Goal: Task Accomplishment & Management: Manage account settings

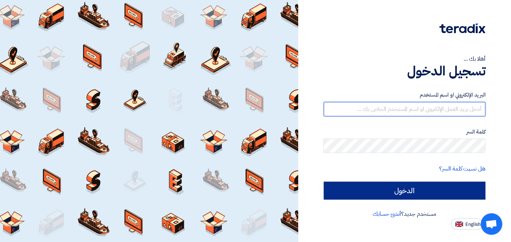
type input "[EMAIL_ADDRESS][DOMAIN_NAME]"
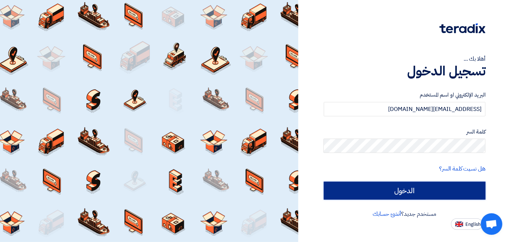
click at [402, 196] on input "الدخول" at bounding box center [404, 191] width 162 height 18
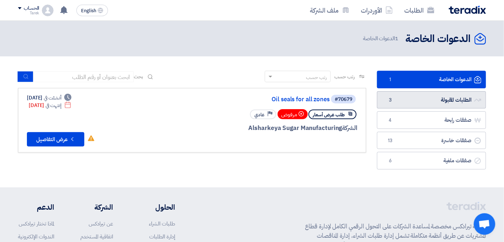
click at [431, 99] on link "الطلبات المقبولة الطلبات المقبولة 3" at bounding box center [431, 100] width 109 height 18
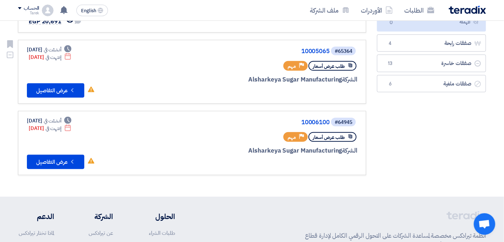
scroll to position [80, 0]
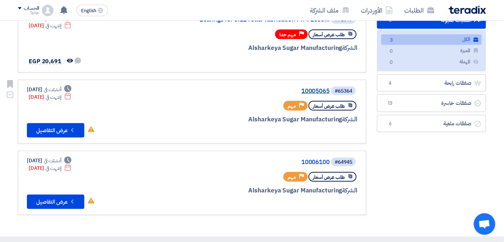
click at [310, 90] on link "10005065" at bounding box center [258, 91] width 144 height 6
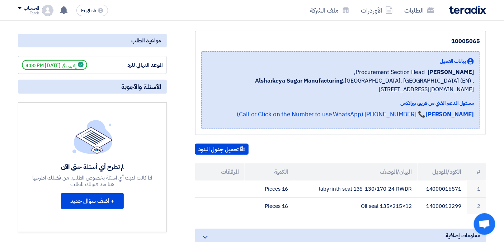
scroll to position [120, 0]
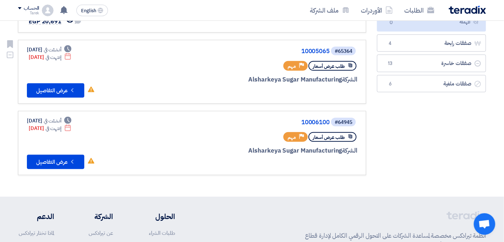
scroll to position [80, 0]
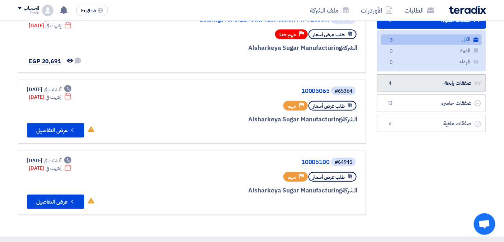
click at [432, 83] on link "صفقات رابحة صفقات رابحة 4" at bounding box center [431, 83] width 109 height 18
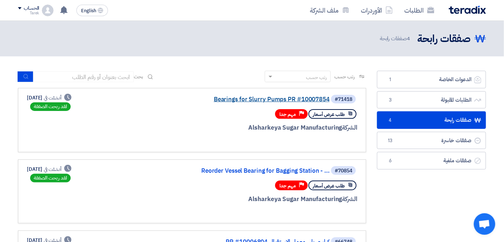
click at [243, 98] on link "Bearings for Slurry Pumps PR #10007854" at bounding box center [258, 99] width 144 height 6
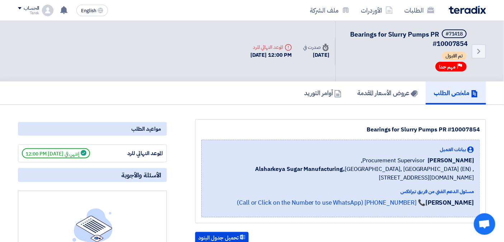
scroll to position [199, 0]
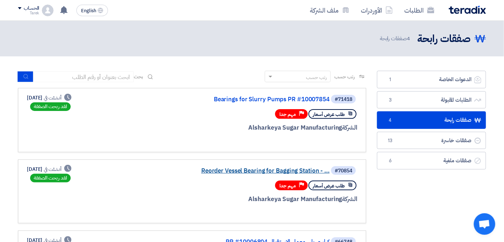
click at [296, 168] on link "Reorder Vessel Bearing for Bagging Station - ..." at bounding box center [258, 171] width 144 height 6
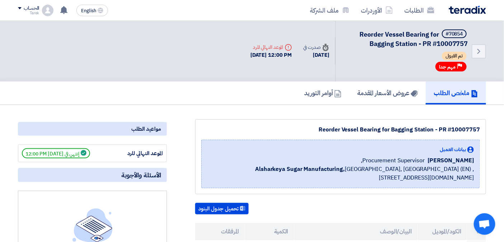
scroll to position [120, 0]
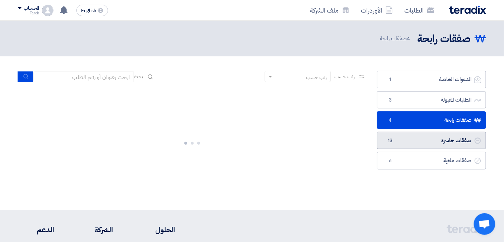
click at [422, 139] on link "صفقات خاسرة صفقات خاسرة 13" at bounding box center [431, 141] width 109 height 18
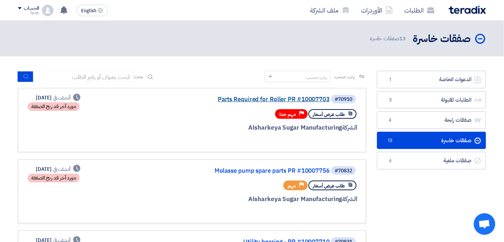
click at [275, 96] on link "Parts Required for Roller PR #10007703" at bounding box center [258, 99] width 144 height 6
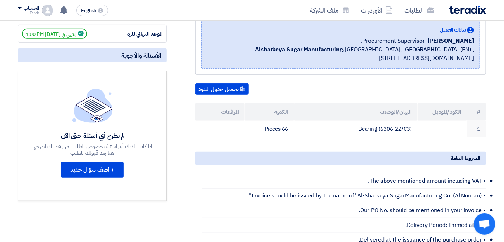
scroll to position [40, 0]
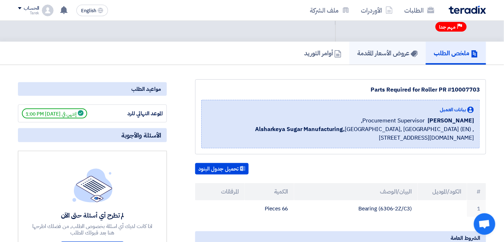
click at [371, 49] on h5 "عروض الأسعار المقدمة" at bounding box center [388, 53] width 61 height 8
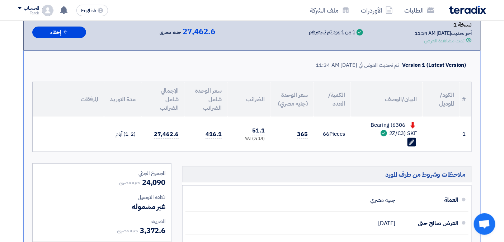
scroll to position [199, 0]
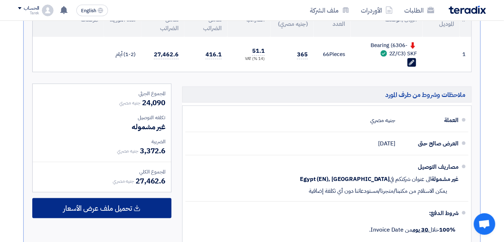
click at [116, 205] on span "تحميل ملف عرض الأسعار" at bounding box center [97, 208] width 69 height 6
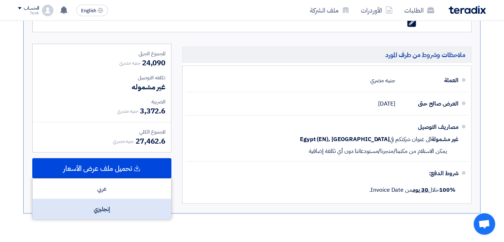
scroll to position [279, 0]
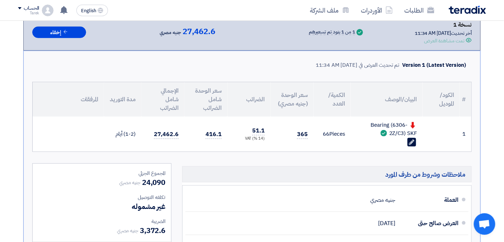
scroll to position [0, 0]
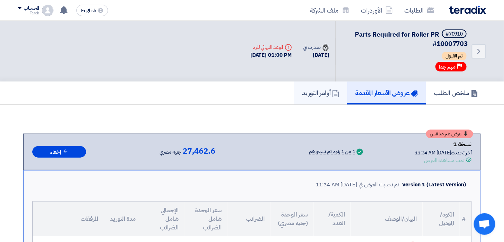
click at [311, 90] on h5 "أوامر التوريد" at bounding box center [320, 93] width 37 height 8
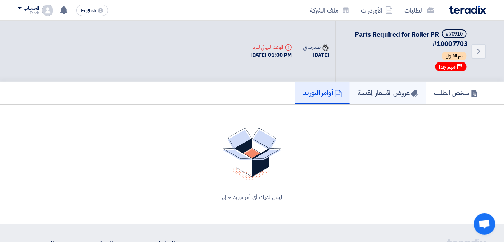
click at [372, 95] on h5 "عروض الأسعار المقدمة" at bounding box center [388, 93] width 61 height 8
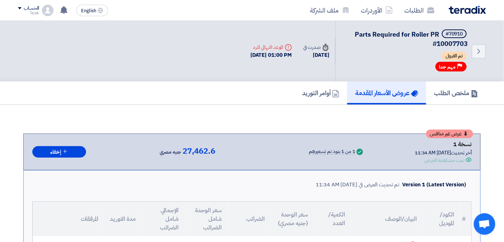
scroll to position [80, 0]
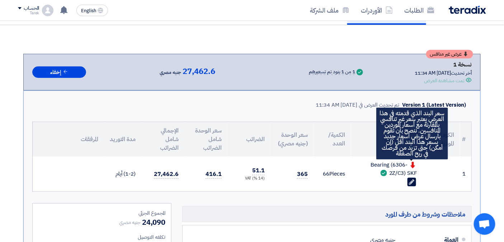
click at [413, 162] on use at bounding box center [413, 165] width 5 height 6
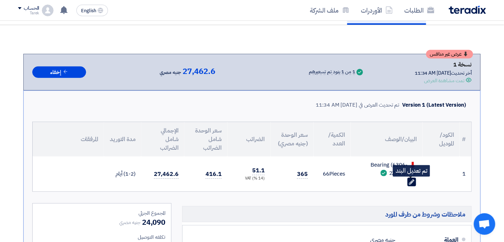
click at [411, 181] on use at bounding box center [411, 181] width 5 height 5
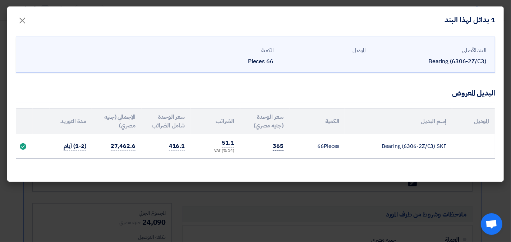
click at [280, 146] on span "365" at bounding box center [277, 146] width 11 height 9
click at [279, 151] on td "365" at bounding box center [264, 146] width 49 height 24
click at [278, 149] on span "365" at bounding box center [277, 146] width 11 height 9
drag, startPoint x: 278, startPoint y: 149, endPoint x: 279, endPoint y: 142, distance: 6.6
click at [278, 148] on span "365" at bounding box center [277, 146] width 11 height 9
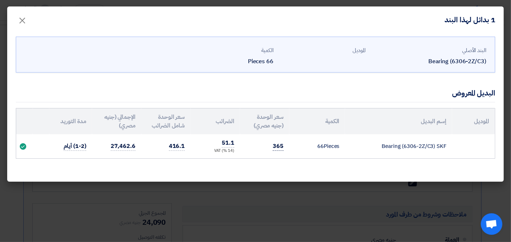
click at [281, 146] on span "365" at bounding box center [277, 146] width 11 height 9
click at [285, 166] on div "البند الأصلي Bearing (6306-2Z/C3) الموديل الكمية 66 Pieces البديل المعروض المود…" at bounding box center [255, 107] width 496 height 149
click at [280, 145] on span "365" at bounding box center [277, 146] width 11 height 9
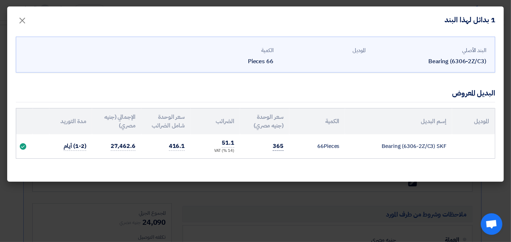
click at [280, 145] on span "365" at bounding box center [277, 146] width 11 height 9
click at [24, 148] on use at bounding box center [23, 146] width 6 height 6
click at [281, 148] on span "365" at bounding box center [277, 146] width 11 height 9
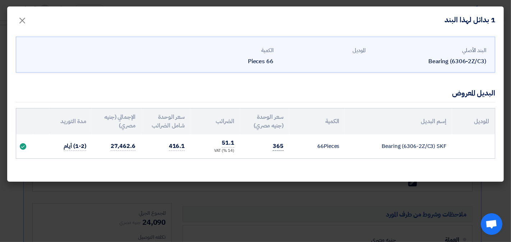
click at [280, 147] on span "365" at bounding box center [277, 146] width 11 height 9
click at [349, 152] on td "Bearing (6306-2Z/C3) SKF" at bounding box center [398, 146] width 107 height 24
click at [400, 209] on modal-container "1 بدائل لهذا البند × [DEMOGRAPHIC_DATA] Bearing (6306-2Z/C3) الموديل الكمية 66 …" at bounding box center [255, 121] width 511 height 242
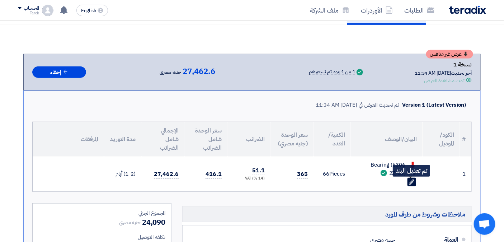
click at [414, 181] on icon "Edit" at bounding box center [412, 182] width 6 height 6
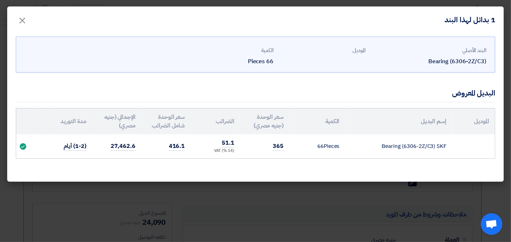
click at [411, 146] on td "Bearing (6306-2Z/C3) SKF" at bounding box center [398, 146] width 107 height 24
click at [310, 157] on td "66 Pieces" at bounding box center [317, 146] width 56 height 24
click at [22, 146] on use at bounding box center [23, 146] width 6 height 6
click at [290, 196] on modal-container "1 بدائل لهذا البند × [DEMOGRAPHIC_DATA] Bearing (6306-2Z/C3) الموديل الكمية 66 …" at bounding box center [255, 121] width 511 height 242
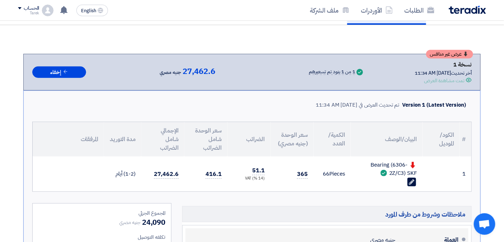
click at [311, 231] on div "العملة جنيه مصري" at bounding box center [324, 239] width 267 height 17
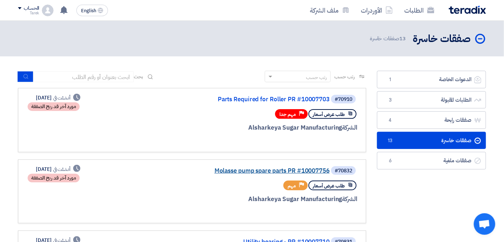
click at [270, 168] on link "Molasse pump spare parts PR #10007756" at bounding box center [258, 171] width 144 height 6
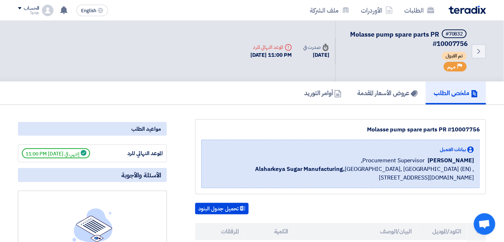
scroll to position [120, 0]
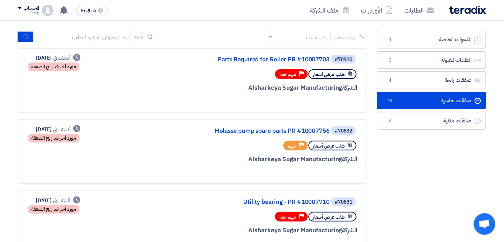
scroll to position [80, 0]
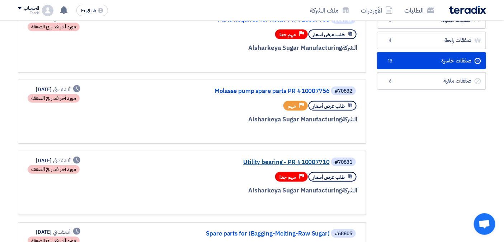
click at [269, 162] on link "Utility bearing - PR #10007710" at bounding box center [258, 162] width 144 height 6
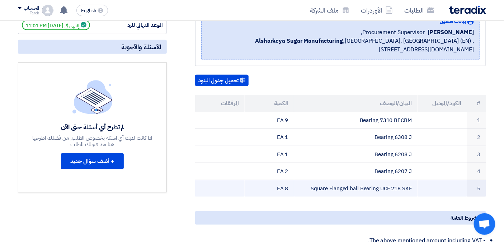
scroll to position [159, 0]
